Goal: Obtain resource: Obtain resource

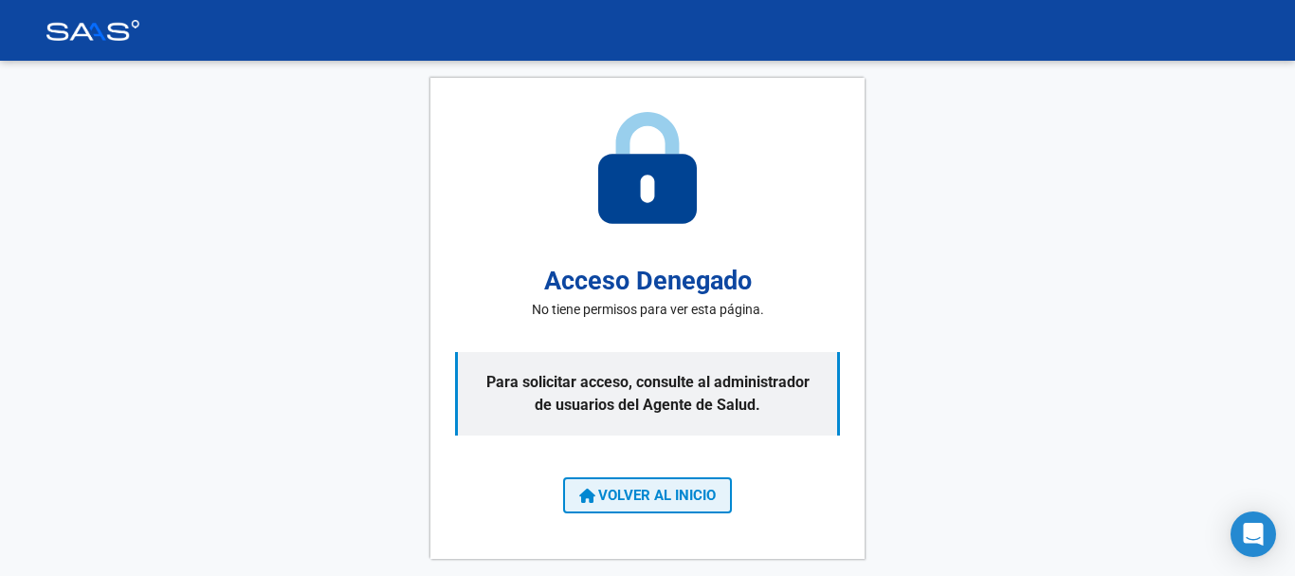
click at [651, 498] on span "VOLVER AL INICIO" at bounding box center [647, 494] width 137 height 17
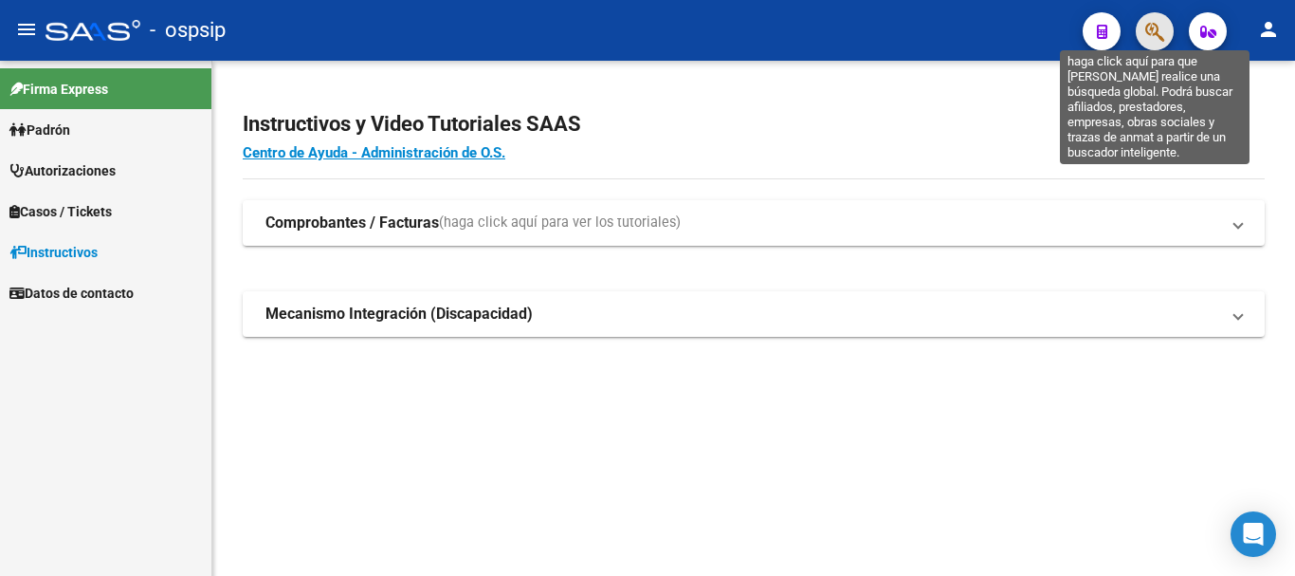
click at [1146, 30] on icon "button" at bounding box center [1154, 32] width 19 height 22
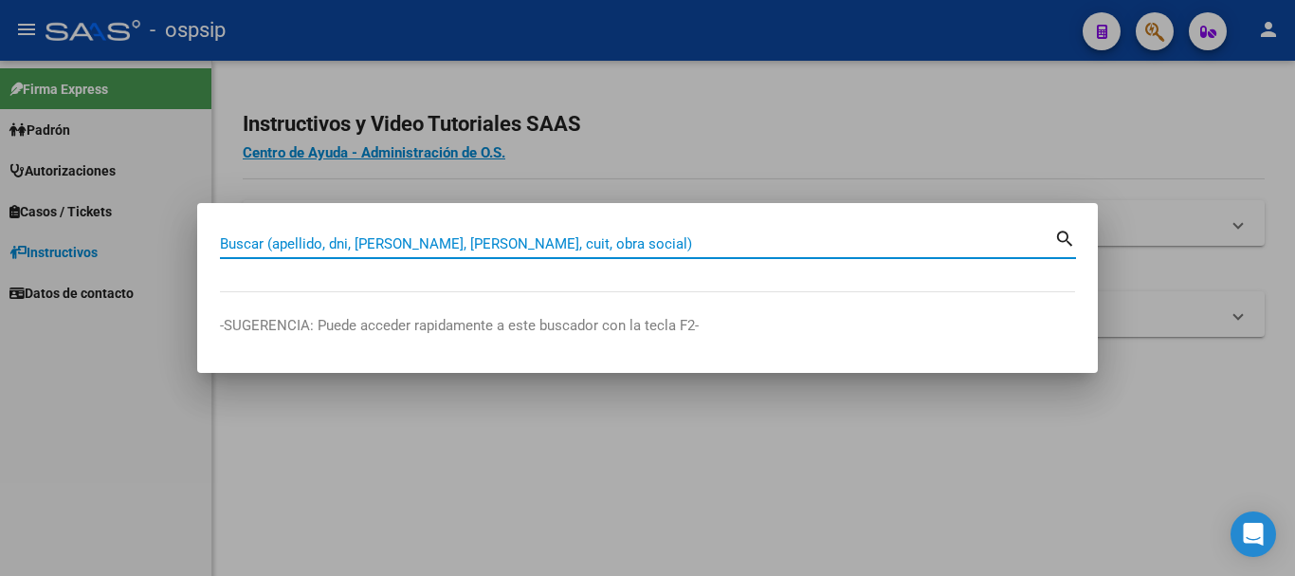
click at [621, 241] on input "Buscar (apellido, dni, [PERSON_NAME], [PERSON_NAME], cuit, obra social)" at bounding box center [637, 243] width 834 height 17
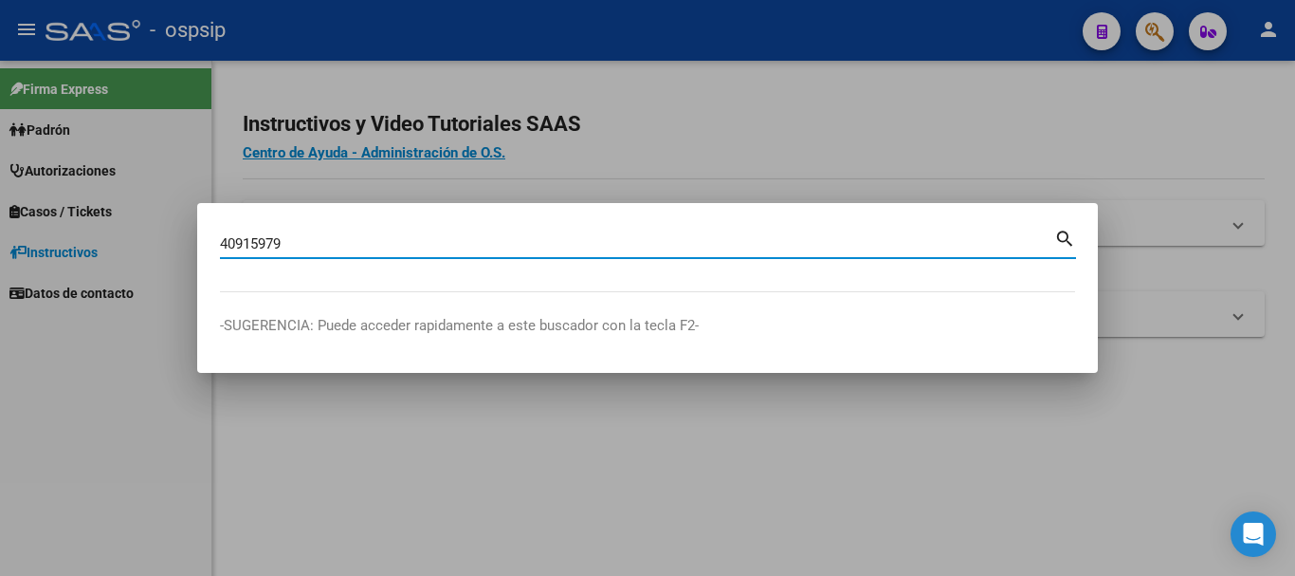
type input "40915979"
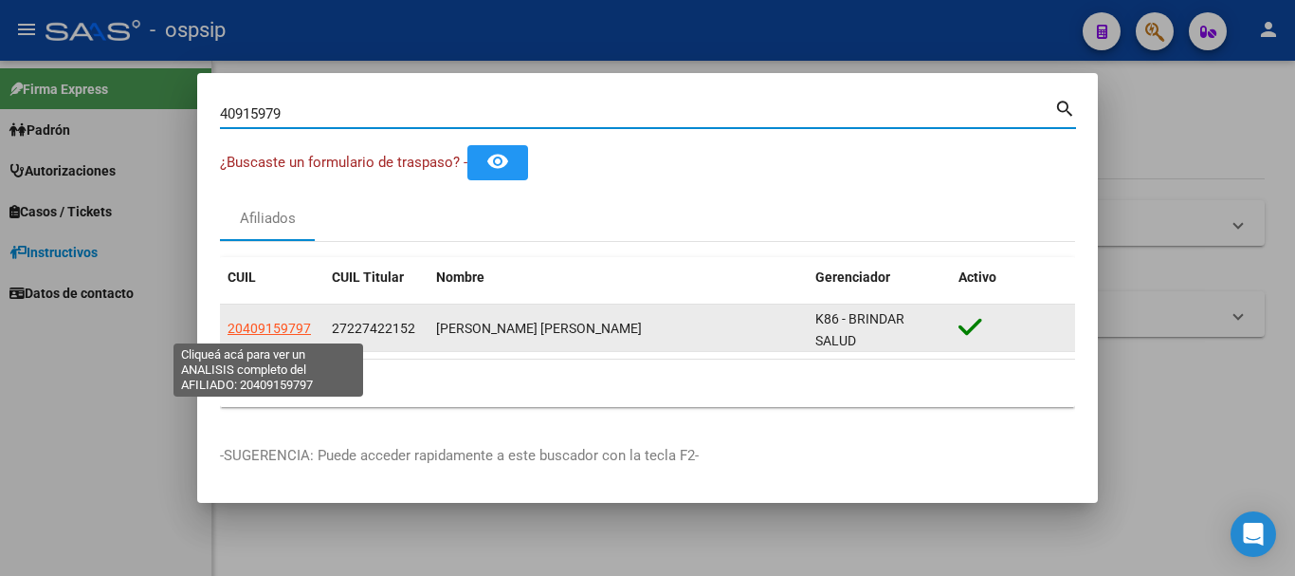
click at [254, 324] on span "20409159797" at bounding box center [269, 327] width 83 height 15
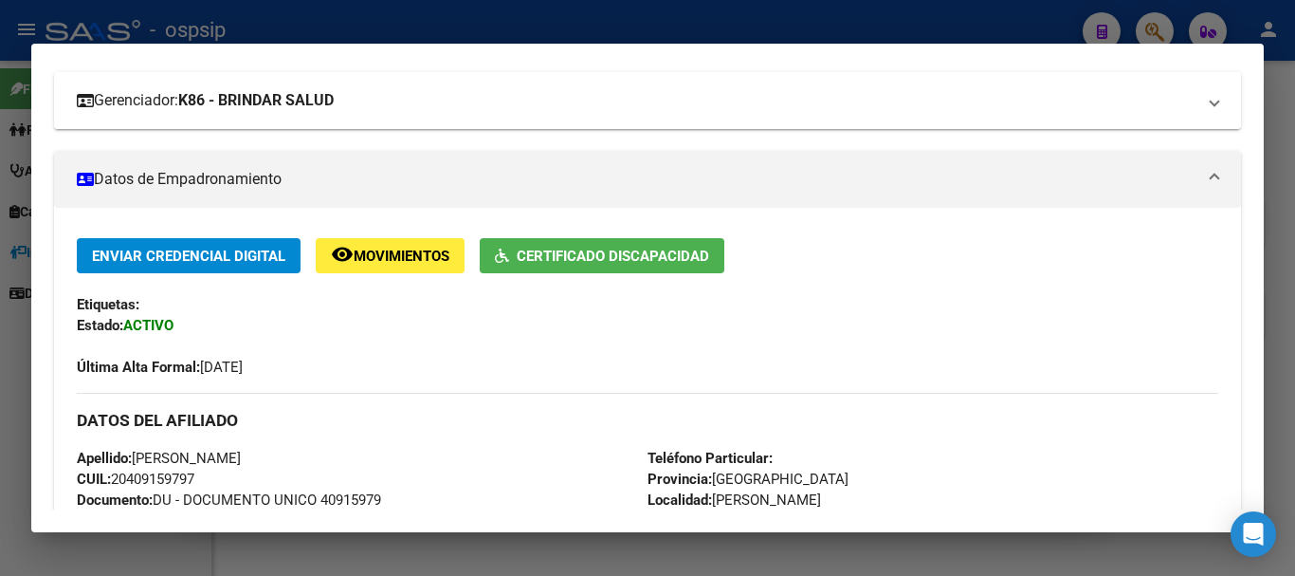
scroll to position [379, 0]
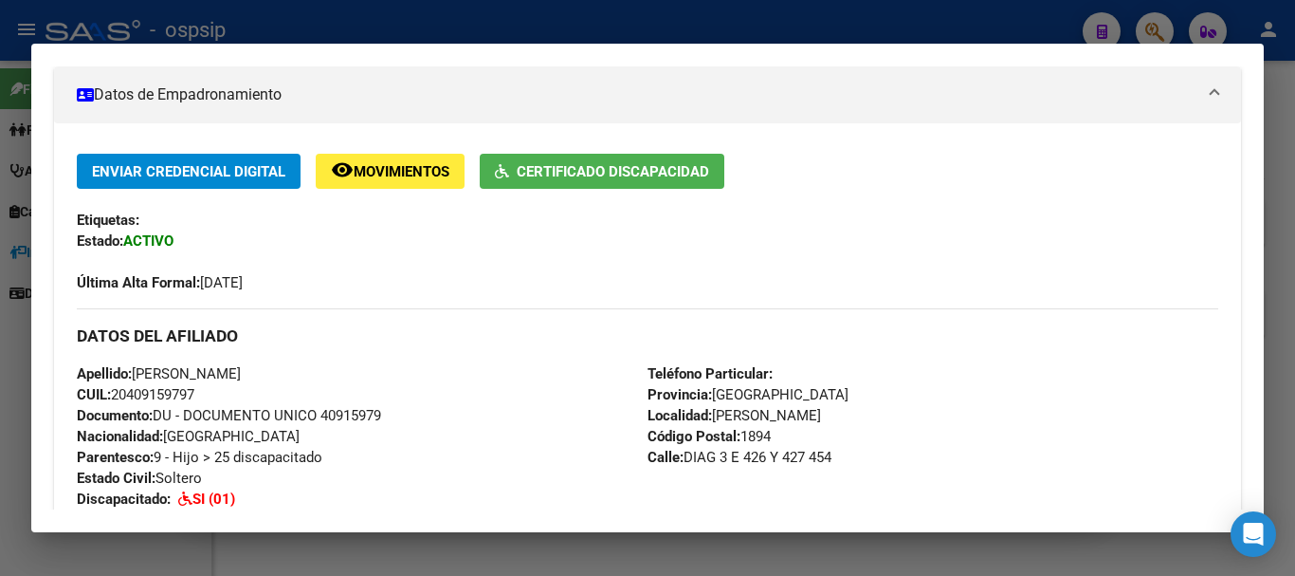
click at [595, 171] on span "Certificado Discapacidad" at bounding box center [613, 171] width 192 height 17
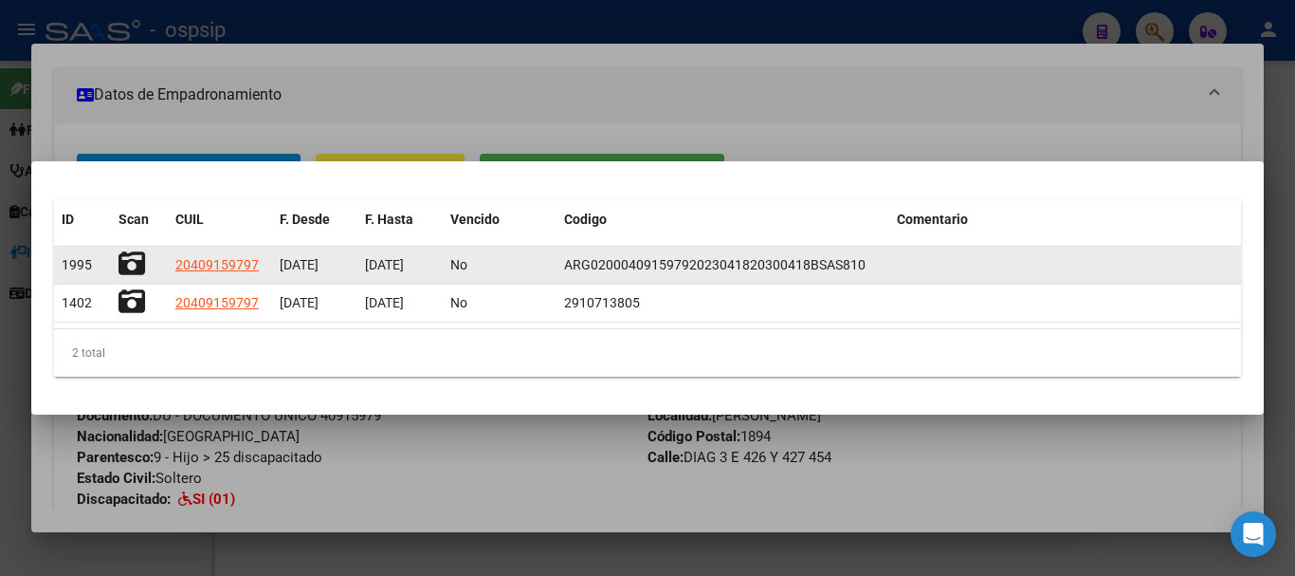
click at [122, 258] on icon at bounding box center [132, 263] width 27 height 27
